Goal: Complete application form

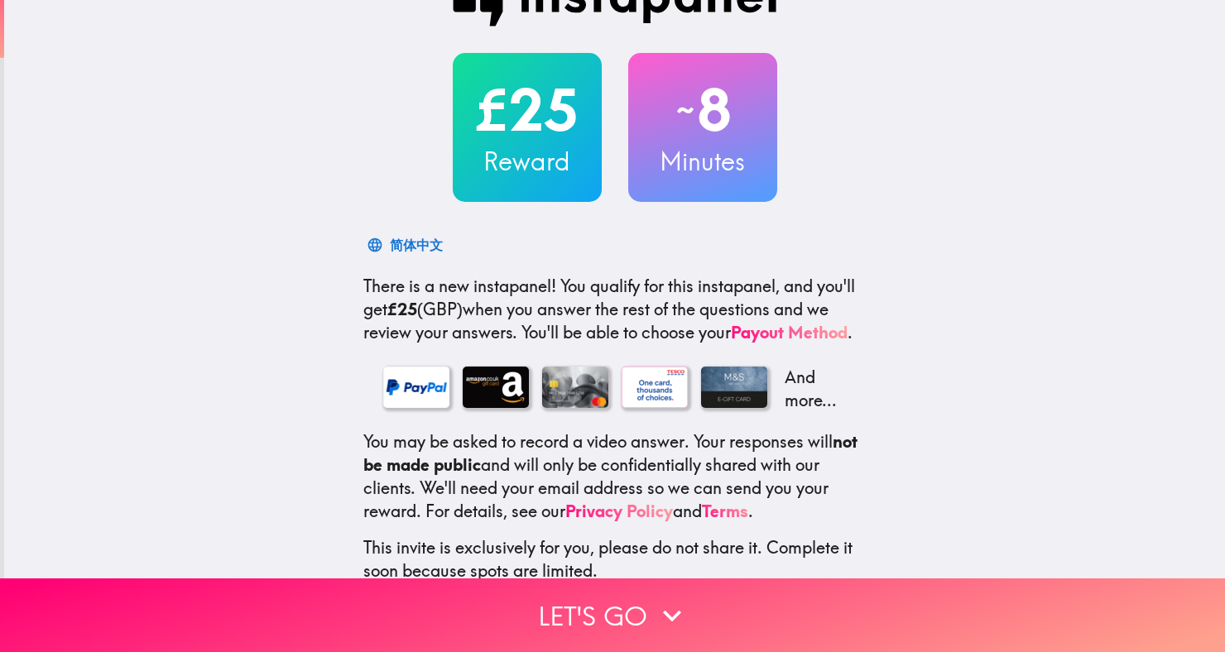
scroll to position [14, 0]
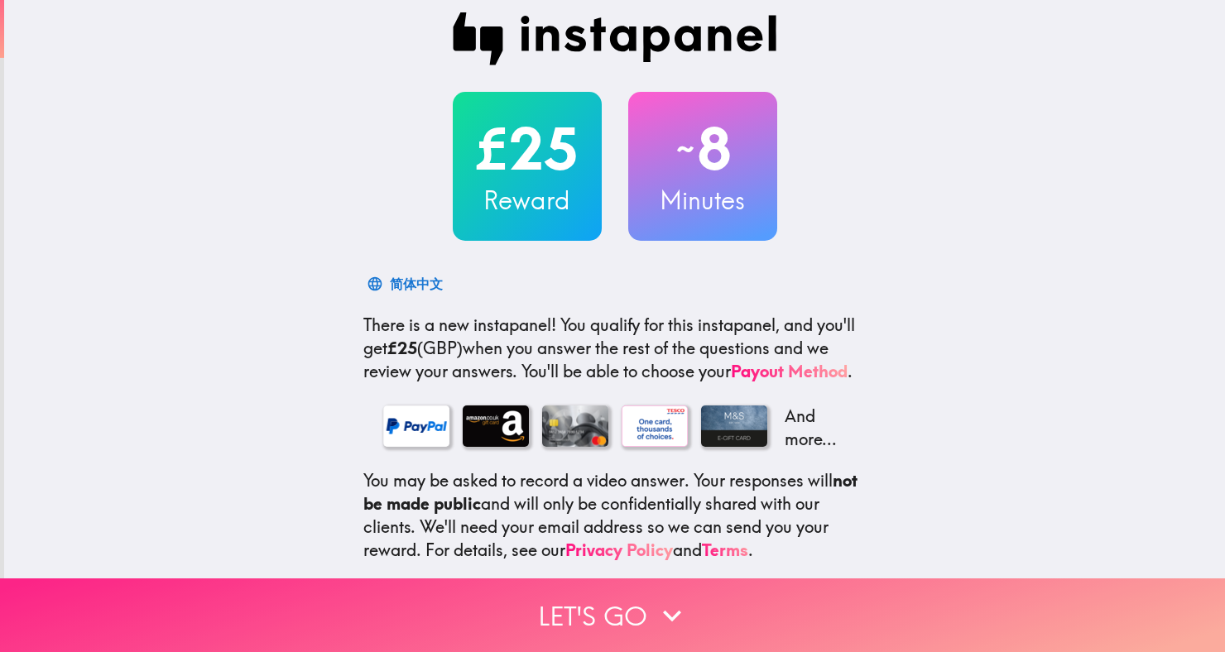
click at [608, 615] on icon "button" at bounding box center [672, 616] width 36 height 36
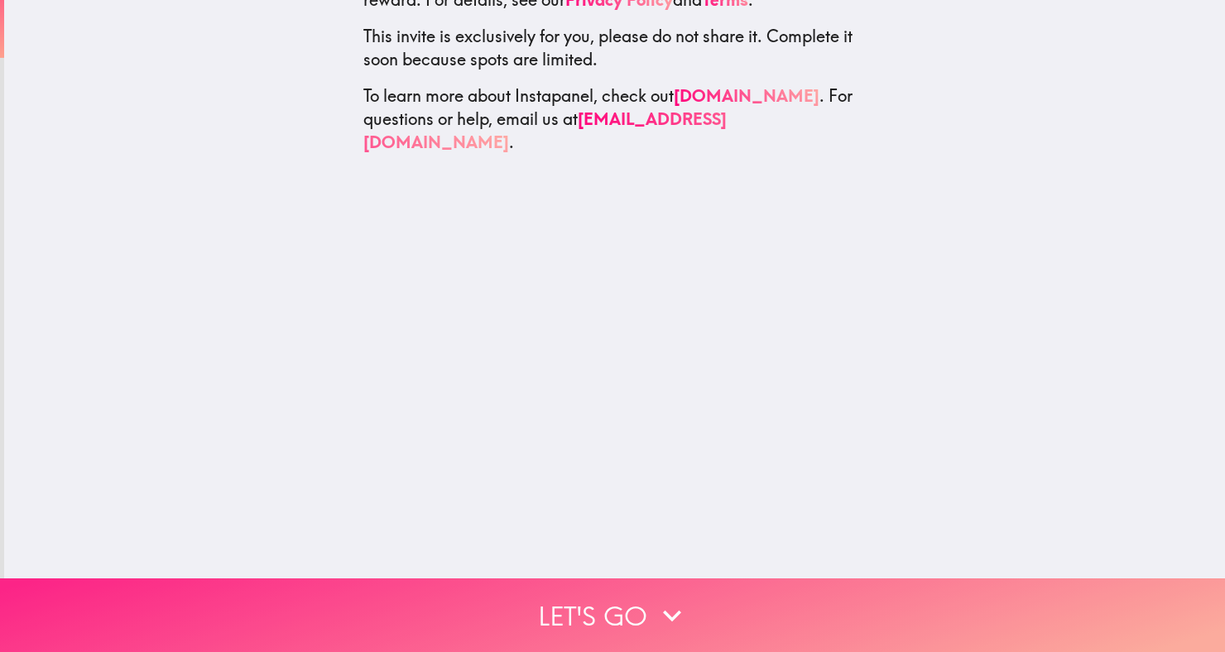
scroll to position [0, 0]
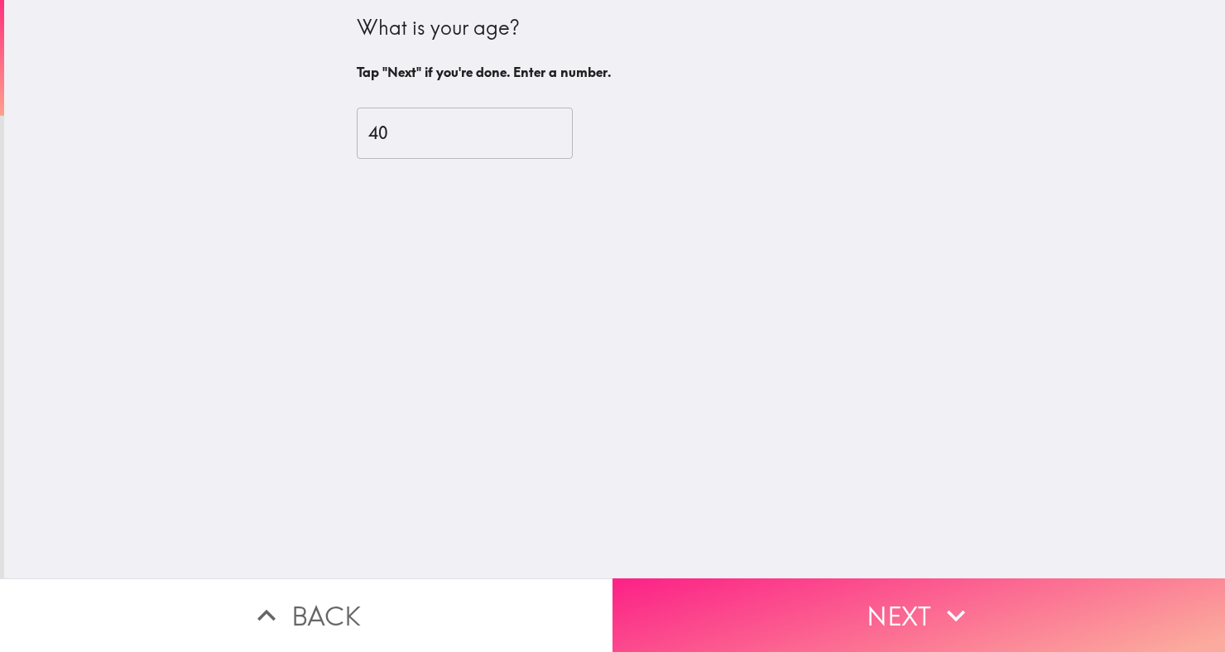
click at [608, 603] on button "Next" at bounding box center [918, 616] width 612 height 74
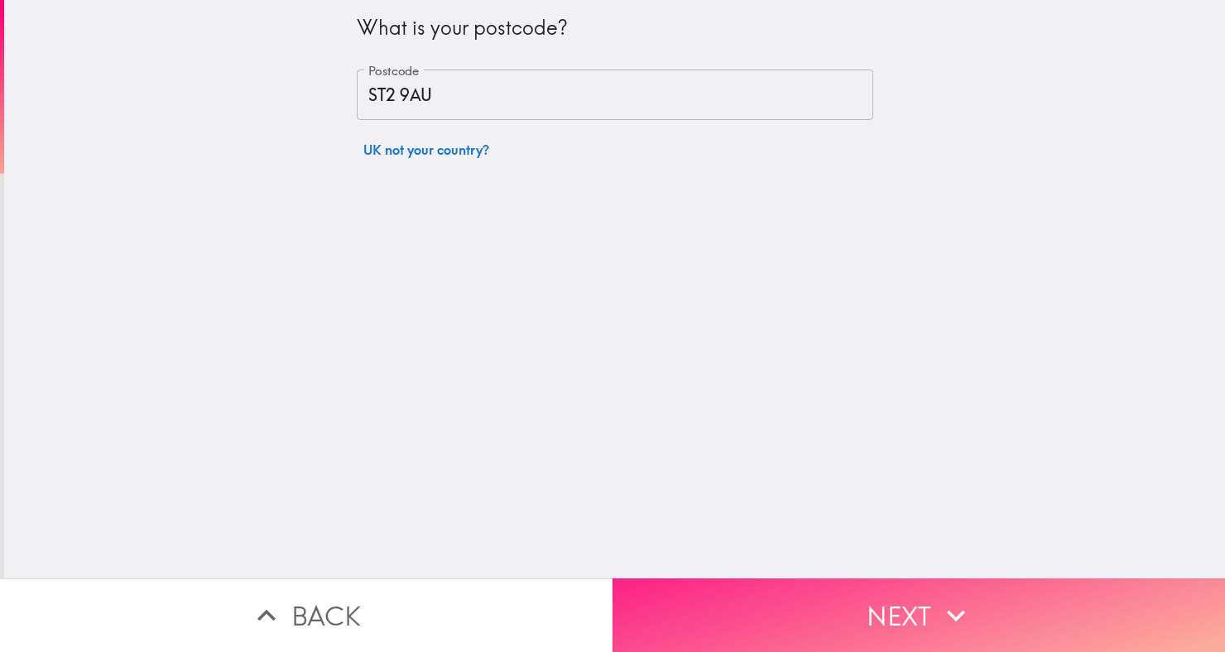
click at [608, 612] on button "Next" at bounding box center [918, 616] width 612 height 74
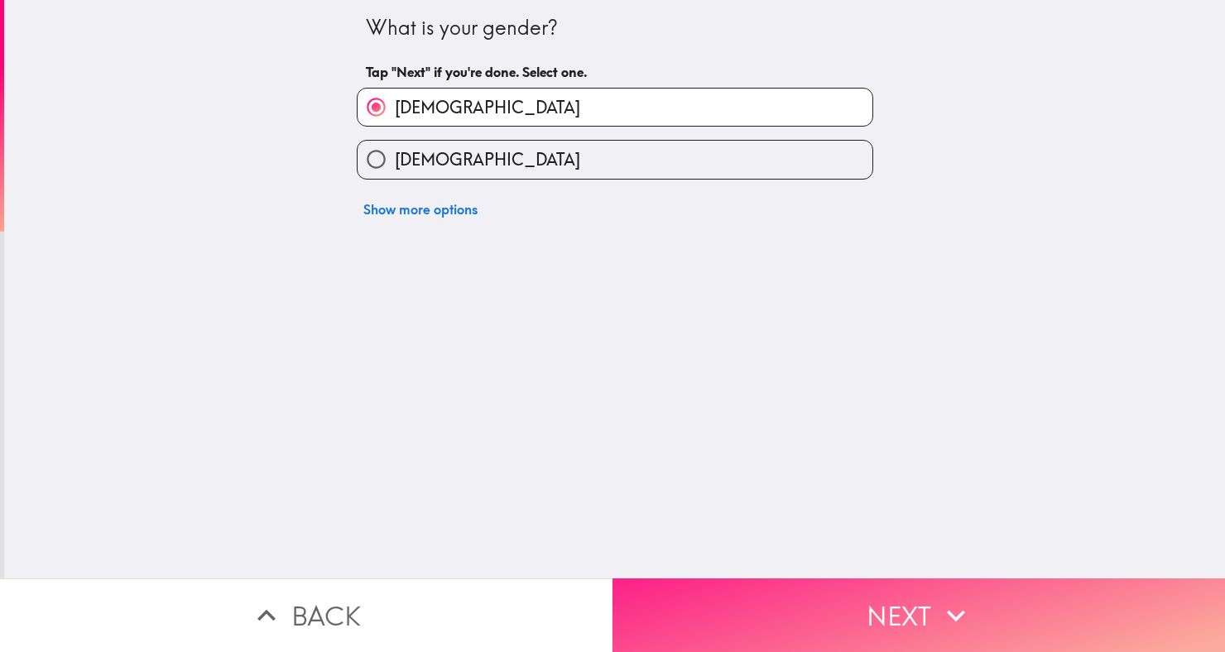
click at [608, 604] on button "Next" at bounding box center [918, 616] width 612 height 74
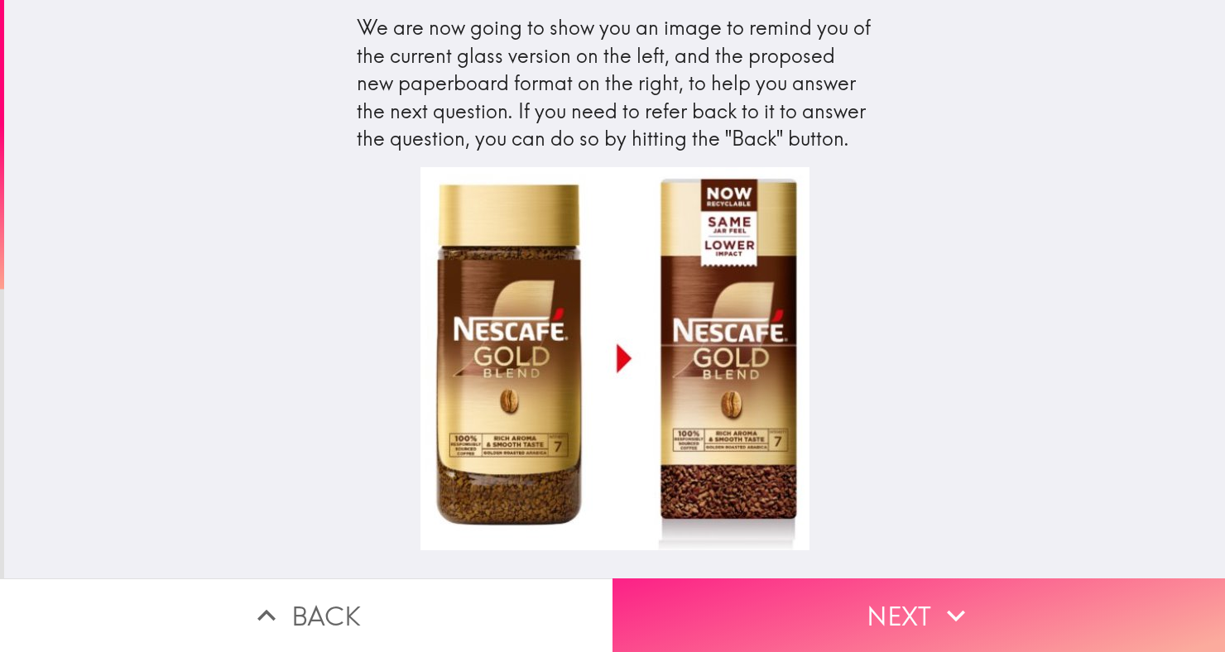
click at [608, 608] on button "Next" at bounding box center [918, 616] width 612 height 74
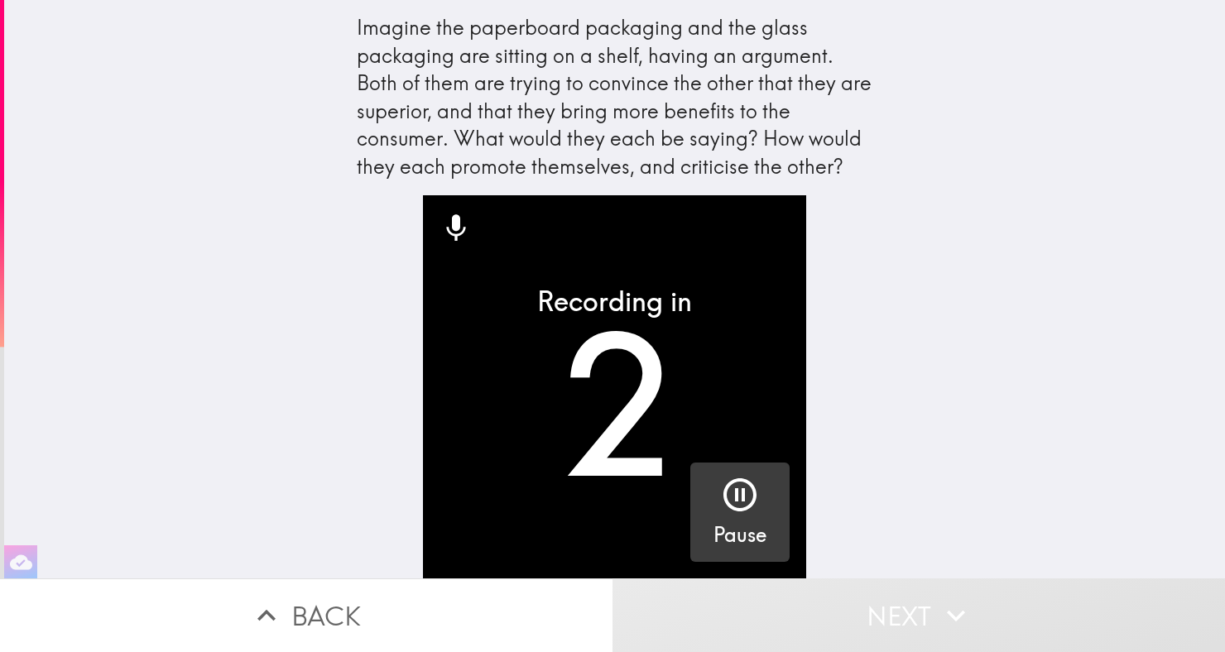
click at [608, 490] on icon "button" at bounding box center [740, 495] width 40 height 40
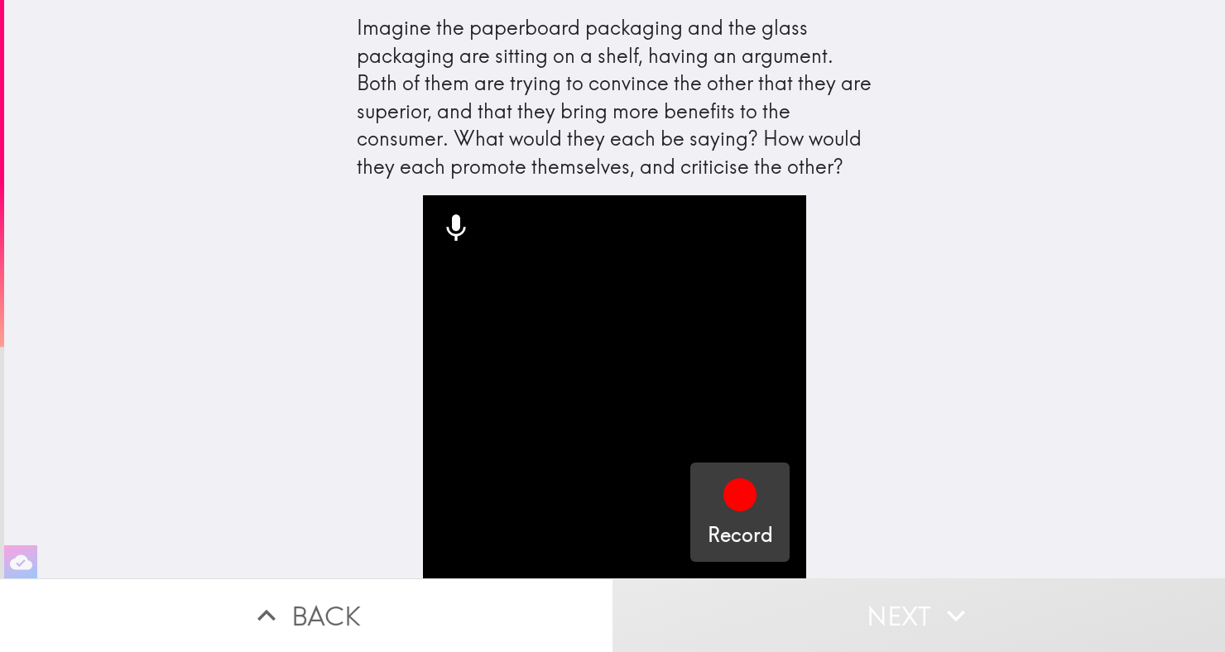
click at [608, 502] on button "Record" at bounding box center [739, 512] width 99 height 99
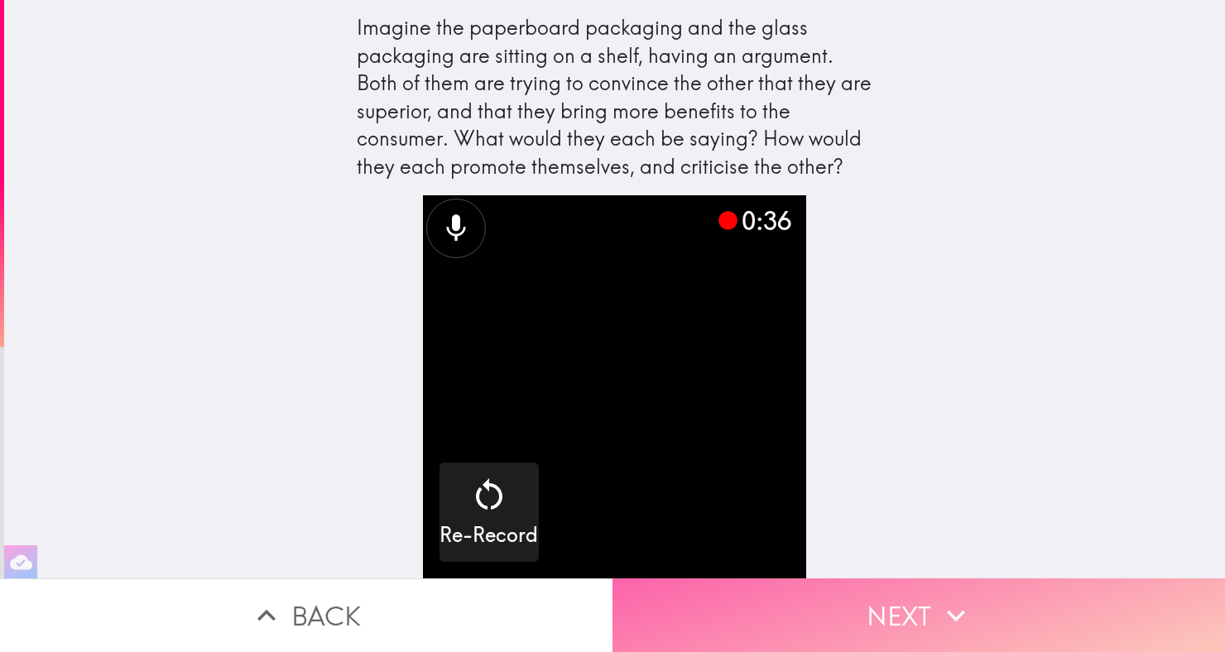
click at [608, 613] on button "Next" at bounding box center [918, 616] width 612 height 74
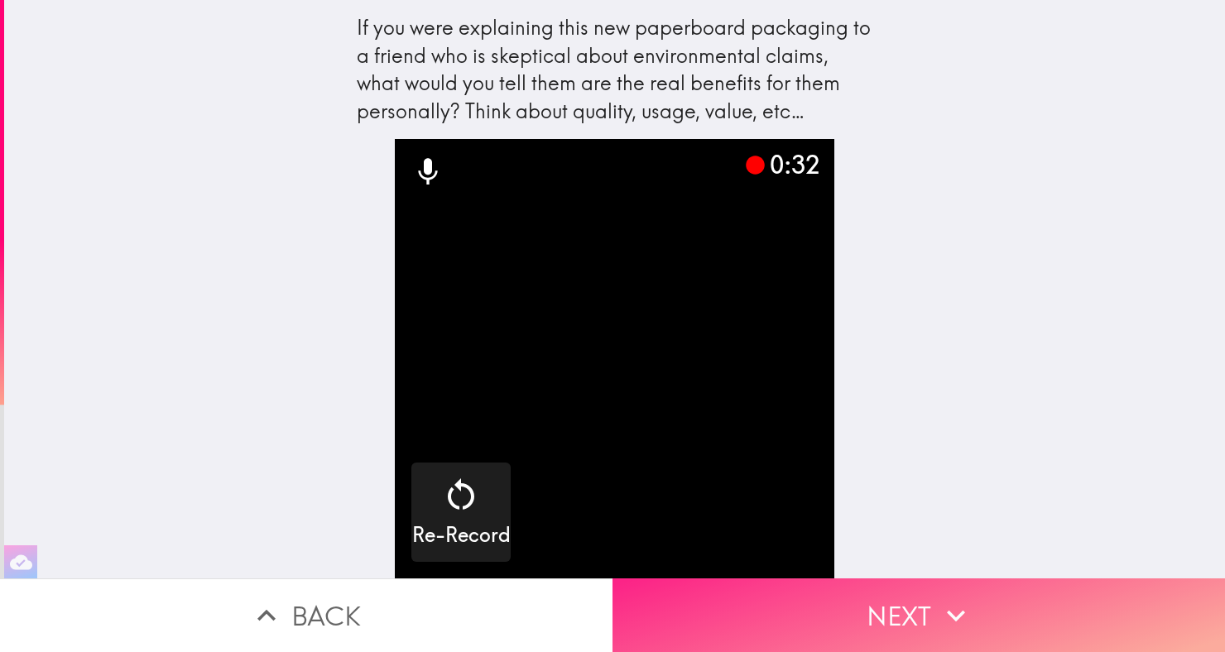
click at [608, 614] on button "Next" at bounding box center [918, 616] width 612 height 74
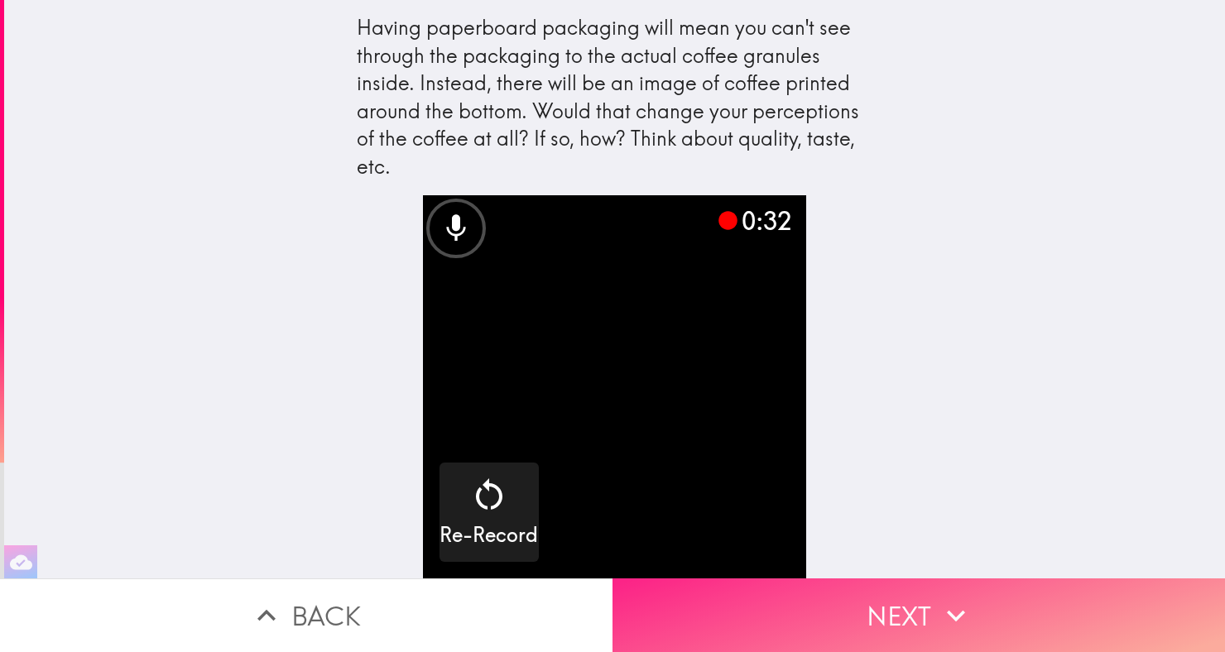
click at [608, 608] on button "Next" at bounding box center [918, 616] width 612 height 74
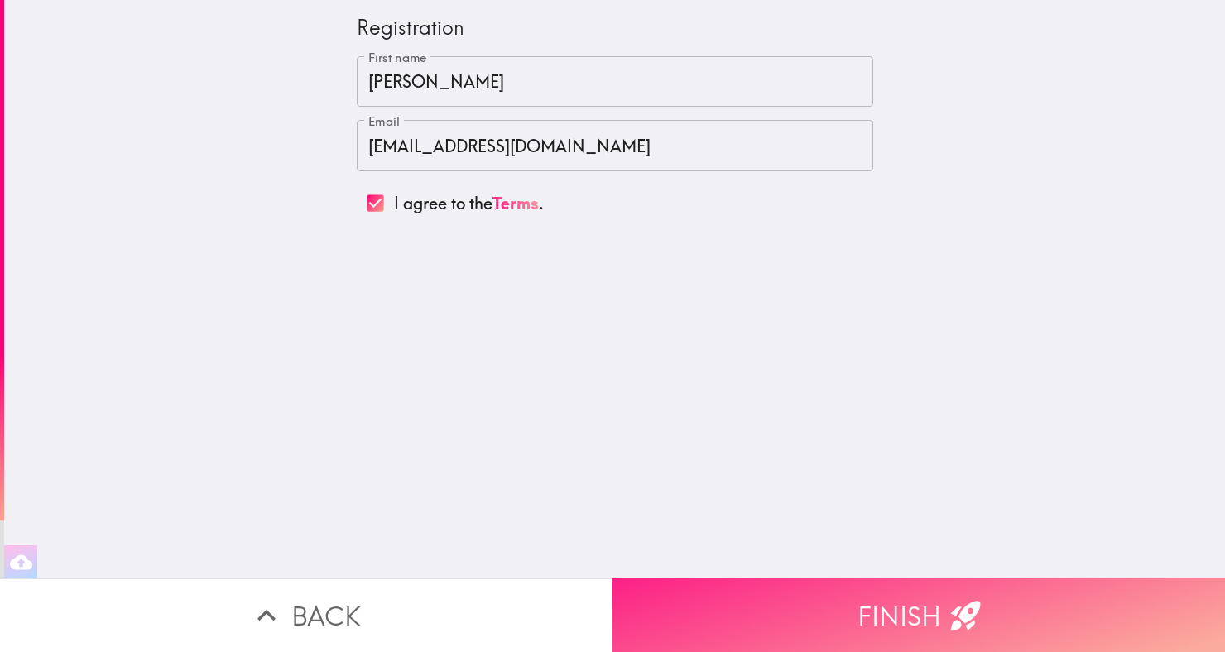
click at [608, 612] on button "Finish" at bounding box center [918, 616] width 612 height 74
